Goal: Task Accomplishment & Management: Manage account settings

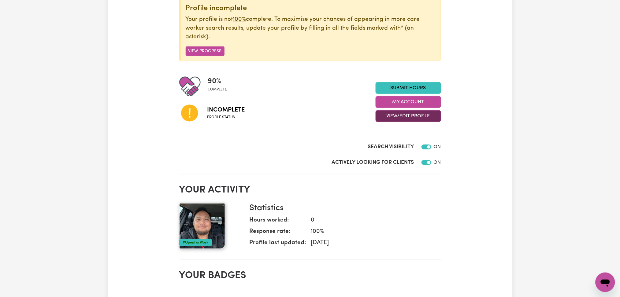
click at [386, 118] on button "View/Edit Profile" at bounding box center [407, 116] width 65 height 12
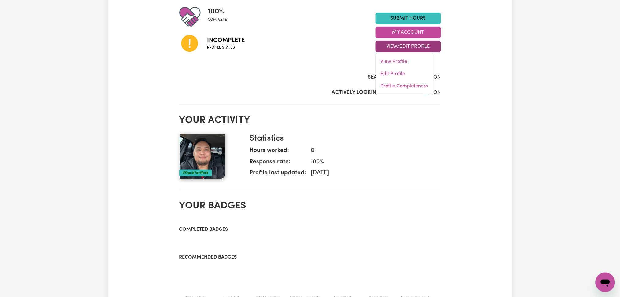
scroll to position [12, 0]
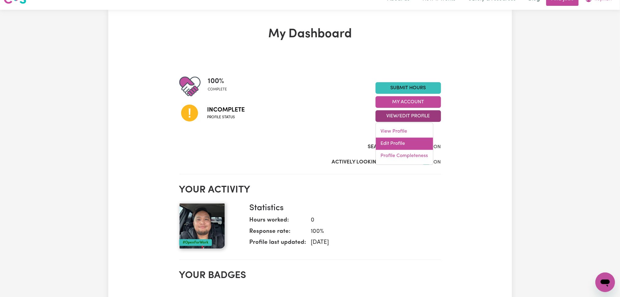
click at [382, 144] on link "Edit Profile" at bounding box center [404, 144] width 57 height 12
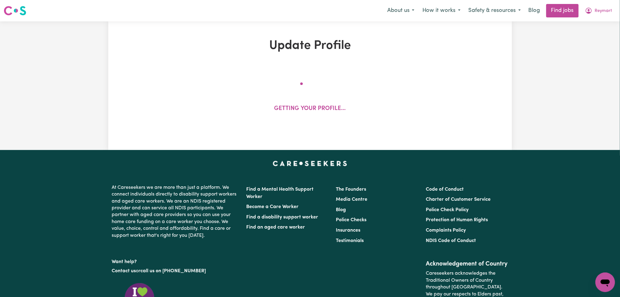
select select "Student Visa"
select select "Studying a healthcare related degree or qualification"
select select "37"
select select "50"
select select "75"
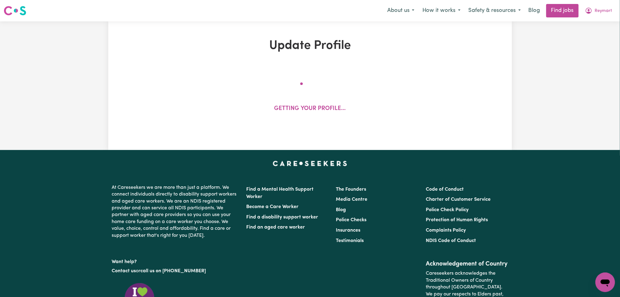
select select "70"
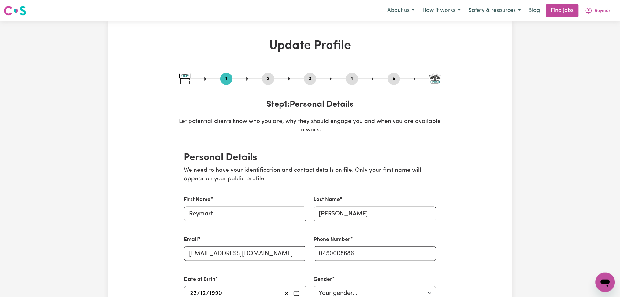
click at [265, 78] on button "2" at bounding box center [268, 79] width 12 height 8
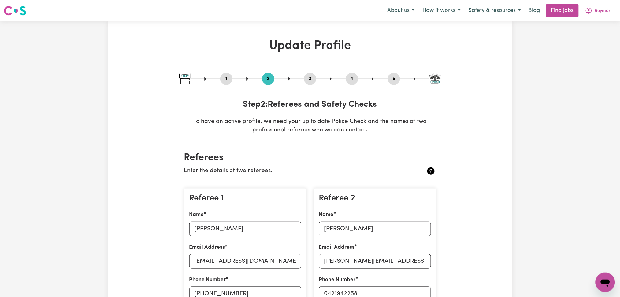
click at [347, 80] on button "4" at bounding box center [352, 79] width 12 height 8
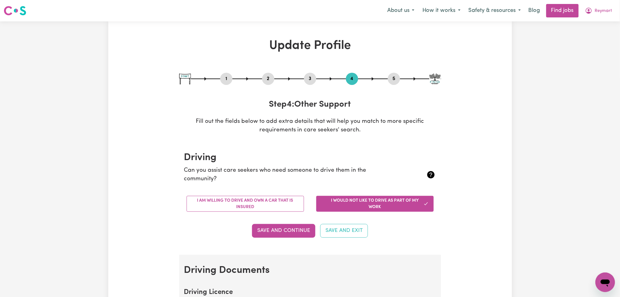
click at [394, 77] on button "5" at bounding box center [394, 79] width 12 height 8
select select "I am working in another industry"
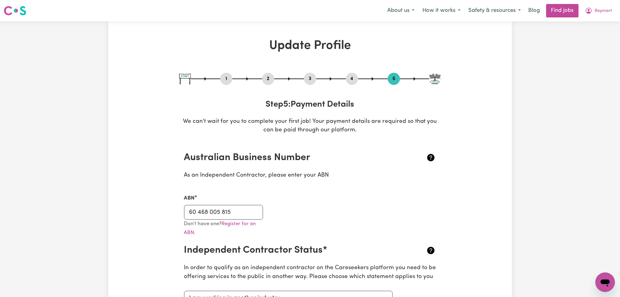
scroll to position [41, 0]
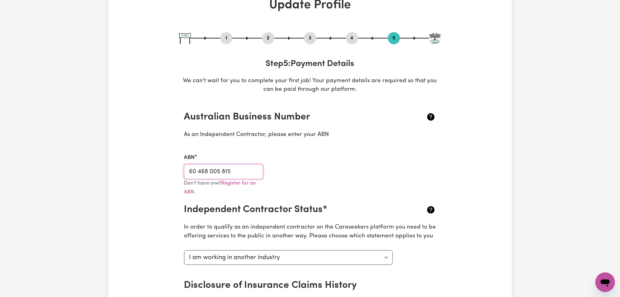
click at [233, 169] on input "60 468 005 815" at bounding box center [223, 171] width 79 height 15
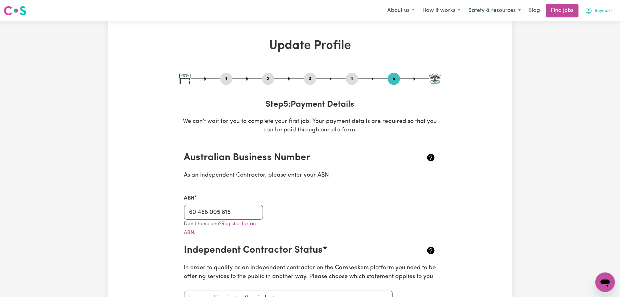
drag, startPoint x: 602, startPoint y: 12, endPoint x: 597, endPoint y: 17, distance: 6.7
click at [601, 12] on span "Reymart" at bounding box center [603, 11] width 17 height 7
click at [590, 31] on link "My Dashboard" at bounding box center [591, 35] width 48 height 12
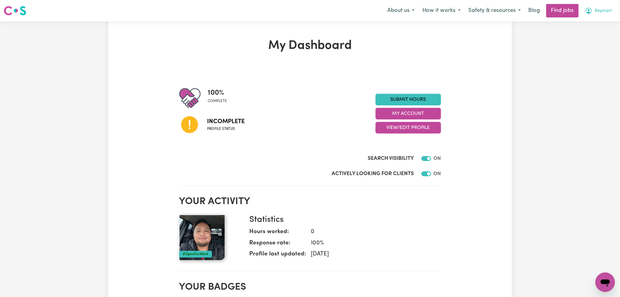
click at [593, 10] on button "Reymart" at bounding box center [598, 10] width 35 height 13
click at [588, 44] on link "Logout" at bounding box center [591, 47] width 48 height 12
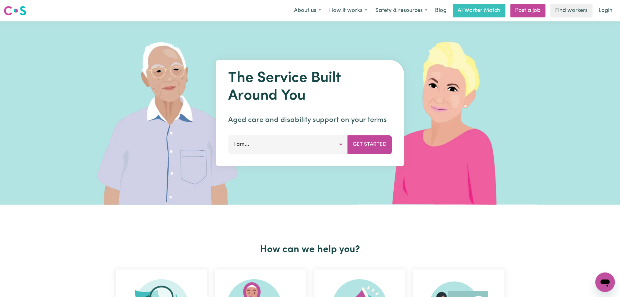
click at [598, 7] on link "Login" at bounding box center [605, 10] width 21 height 13
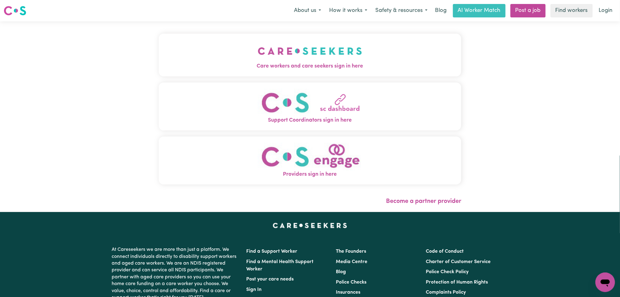
click at [159, 63] on span "Care workers and care seekers sign in here" at bounding box center [310, 66] width 303 height 8
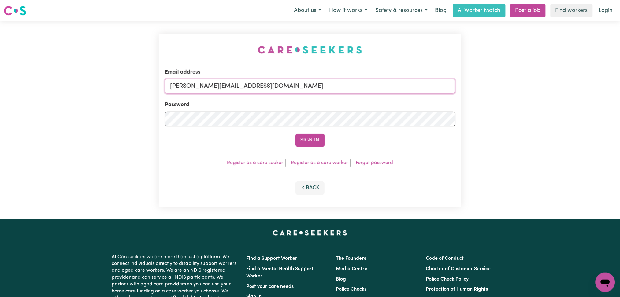
click at [221, 87] on input "[PERSON_NAME][EMAIL_ADDRESS][DOMAIN_NAME]" at bounding box center [310, 86] width 290 height 15
drag, startPoint x: 202, startPoint y: 85, endPoint x: 432, endPoint y: 85, distance: 229.9
click at [432, 85] on input "Superuser~[EMAIL_ADDRESS][DOMAIN_NAME]" at bounding box center [310, 86] width 290 height 15
type input "Superuser~[EMAIL_ADDRESS][DOMAIN_NAME]"
click at [311, 136] on button "Sign In" at bounding box center [309, 140] width 29 height 13
